Goal: Book appointment/travel/reservation

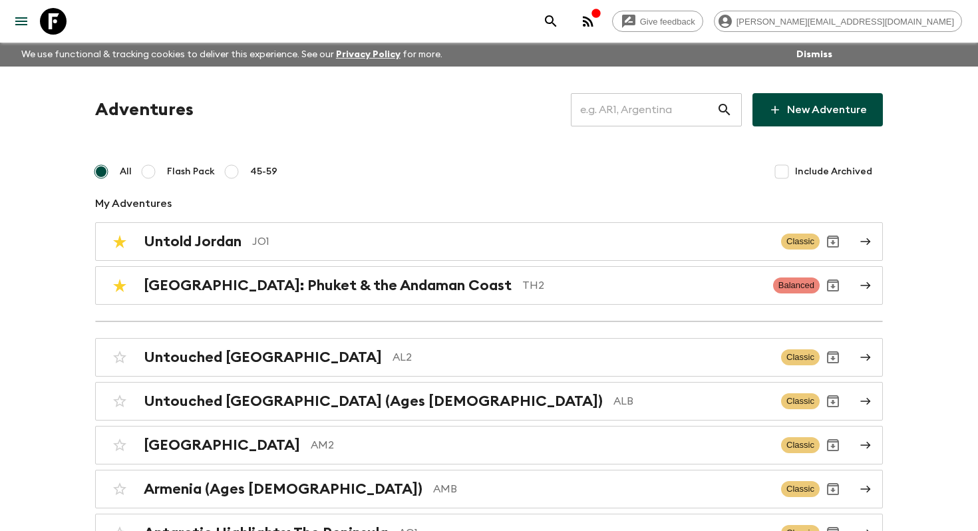
scroll to position [1453, 0]
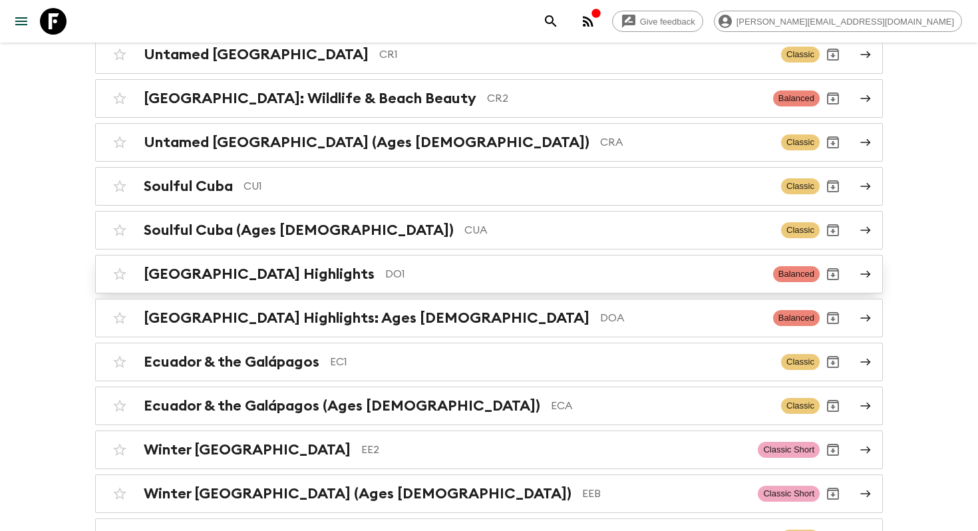
click at [440, 261] on div "Dominican Republic Highlights DO1 Balanced" at bounding box center [462, 274] width 713 height 27
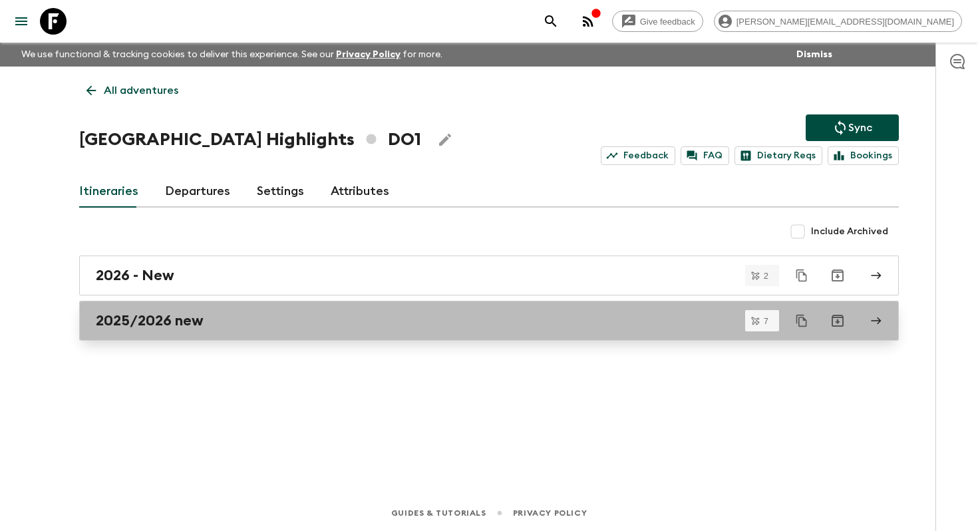
click at [248, 320] on div "2025/2026 new" at bounding box center [476, 320] width 761 height 17
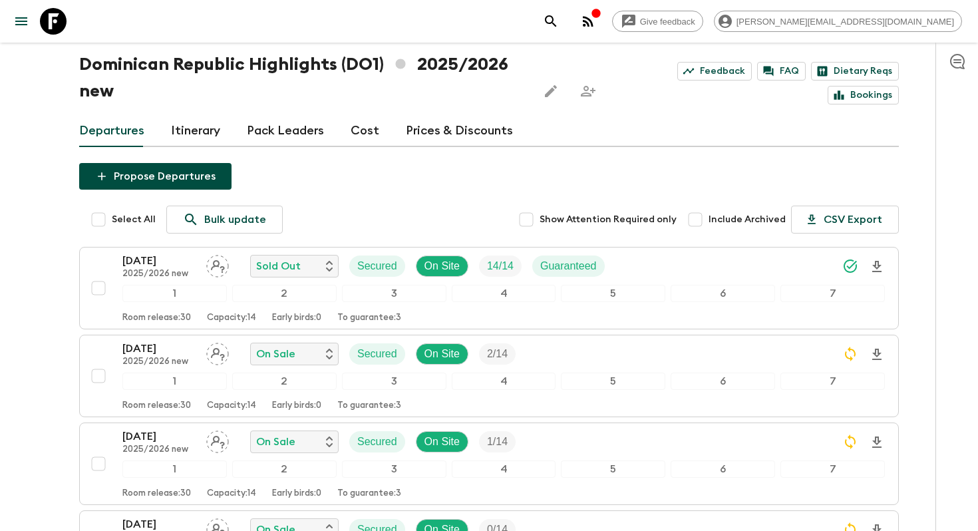
scroll to position [83, 0]
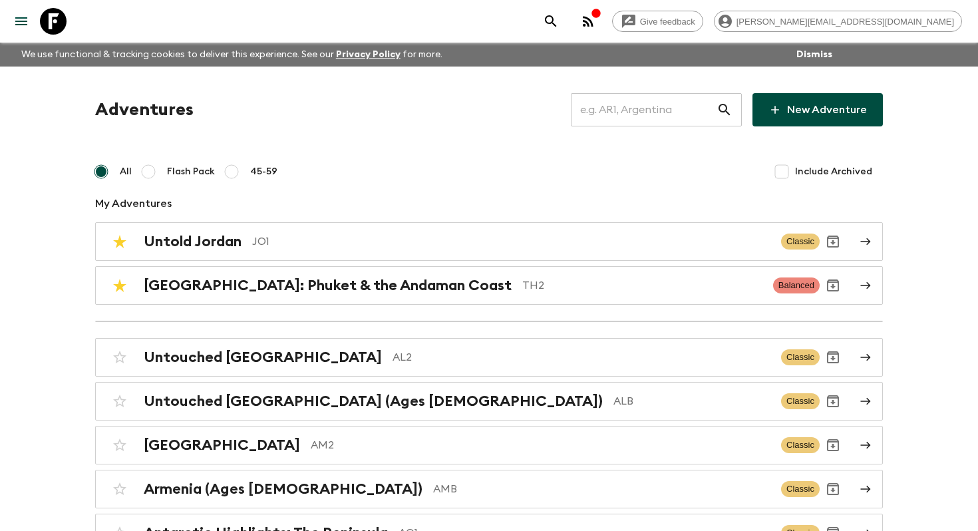
scroll to position [5977, 0]
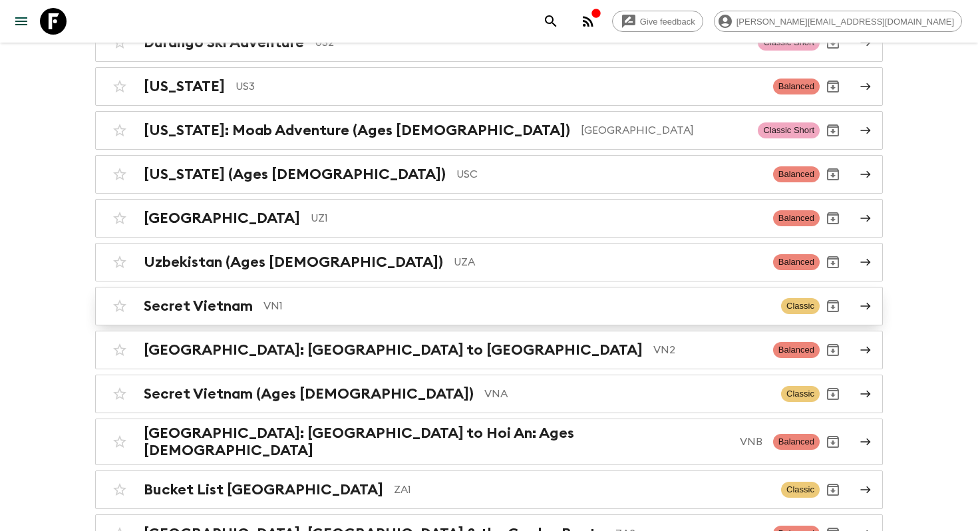
click at [399, 287] on link "Secret Vietnam VN1 Classic" at bounding box center [489, 306] width 788 height 39
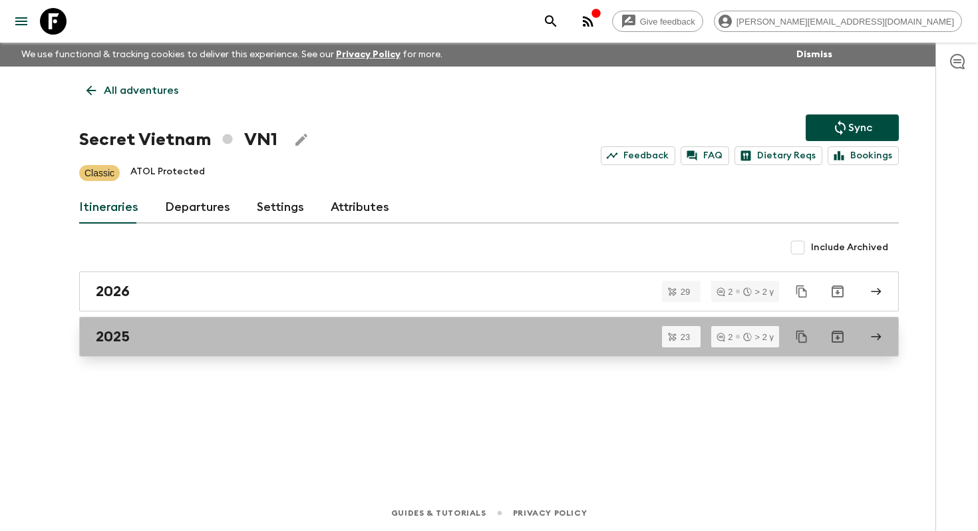
click at [333, 345] on div "2025" at bounding box center [476, 336] width 761 height 17
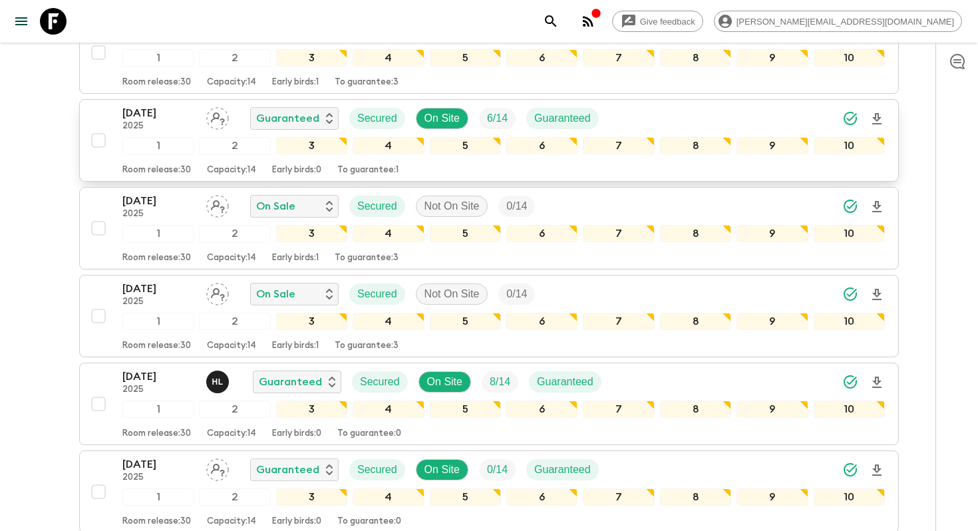
scroll to position [1550, 0]
